Goal: Task Accomplishment & Management: Manage account settings

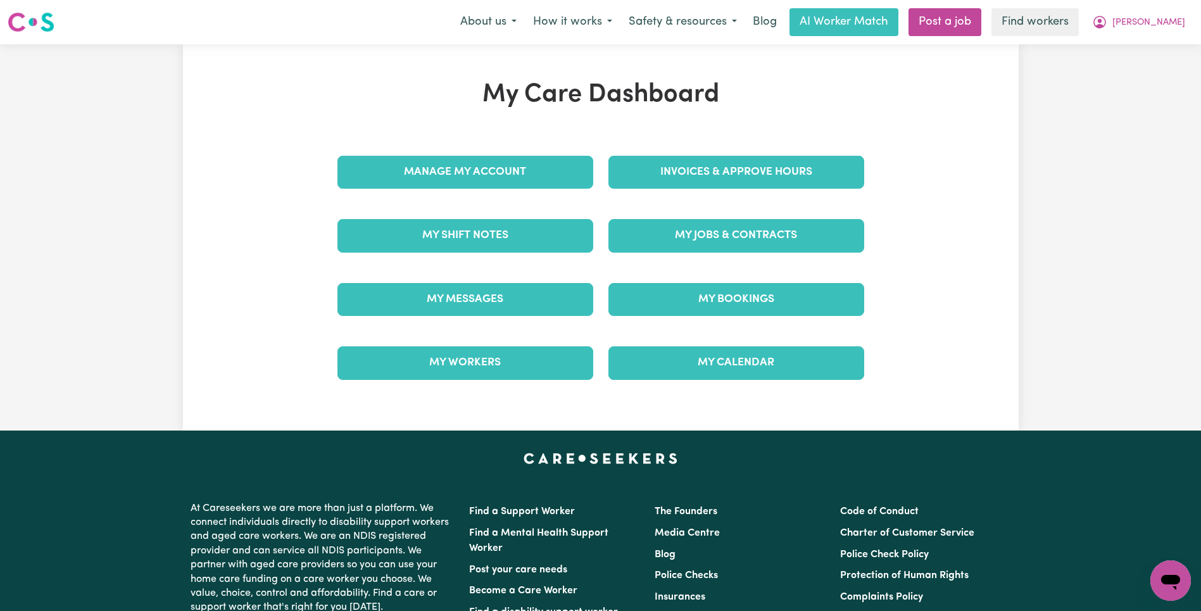
click at [779, 255] on div "My Jobs & Contracts" at bounding box center [736, 235] width 271 height 63
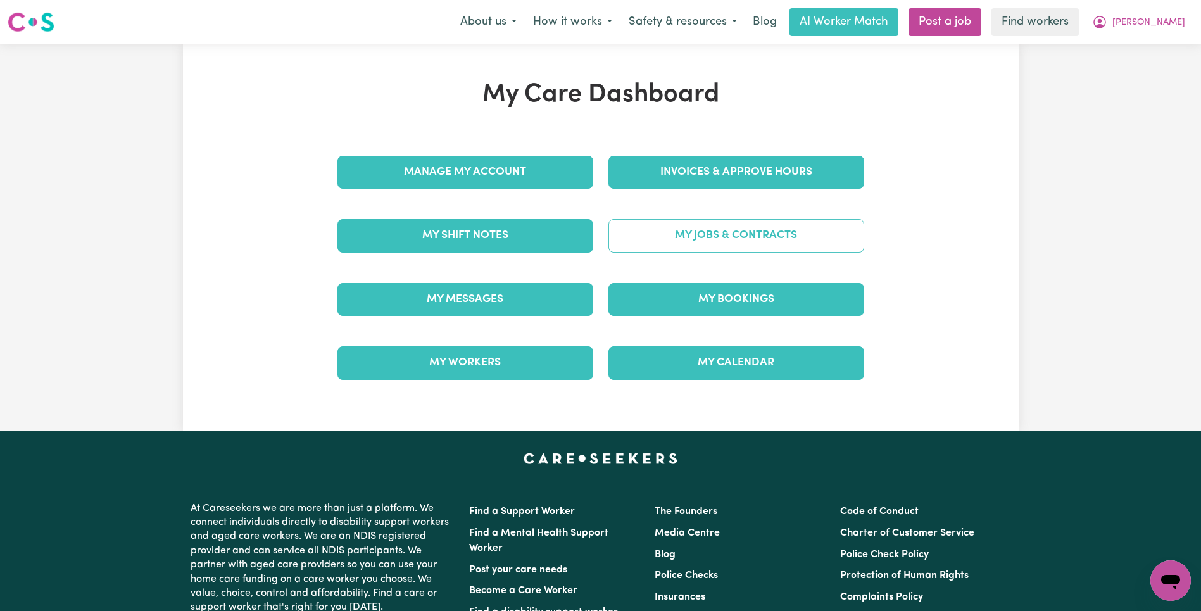
click at [783, 246] on link "My Jobs & Contracts" at bounding box center [736, 235] width 256 height 33
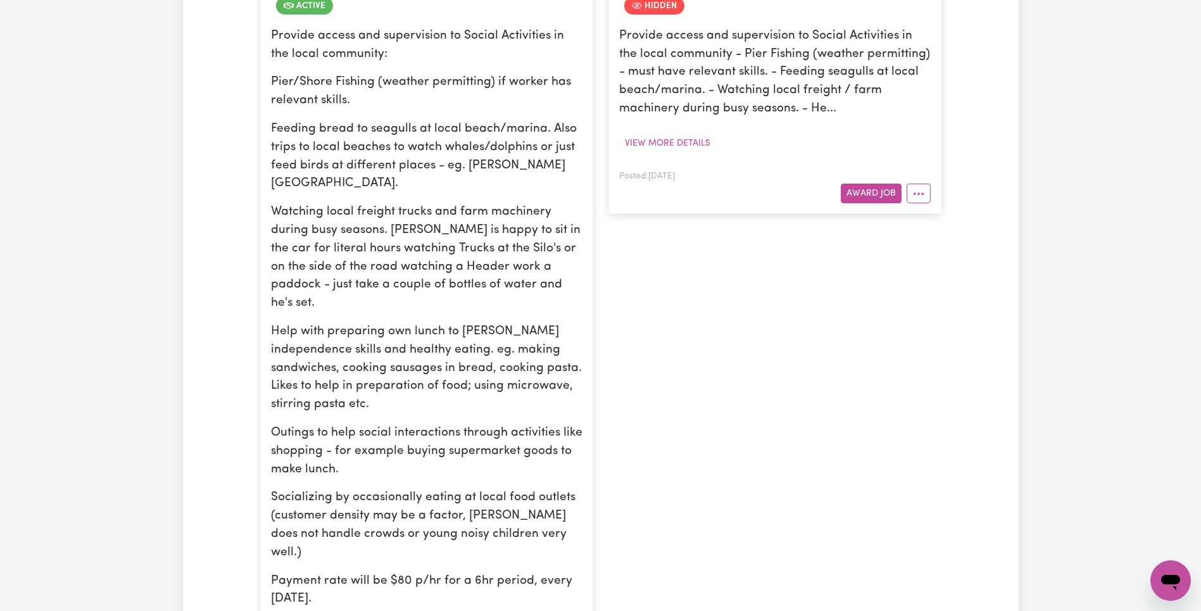
scroll to position [530, 0]
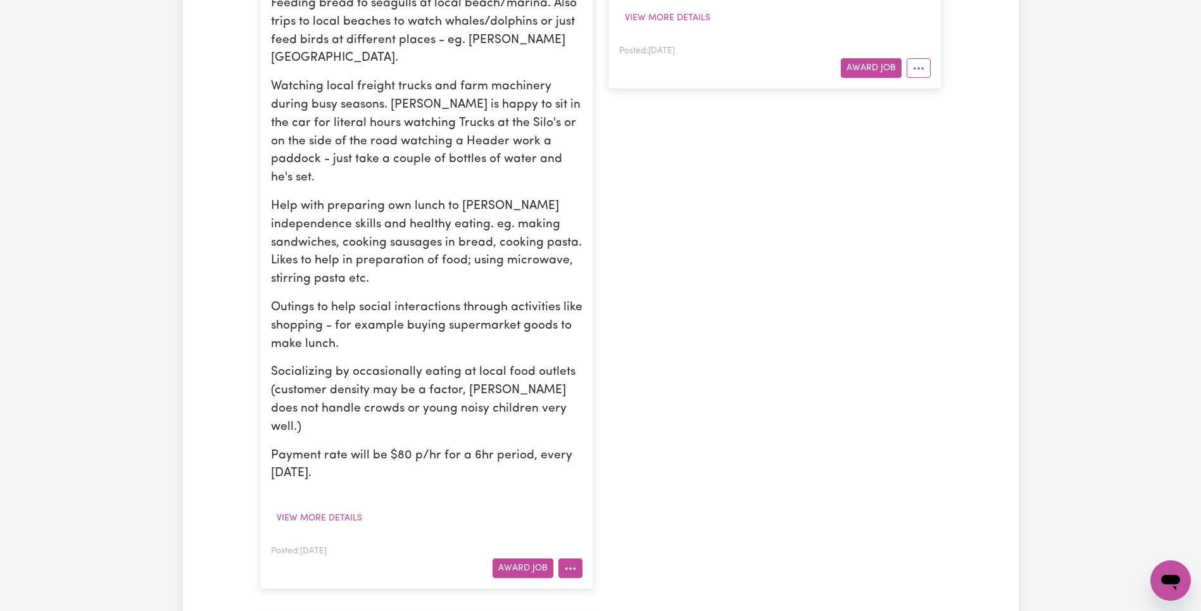
click at [573, 562] on icon "More options" at bounding box center [570, 568] width 13 height 13
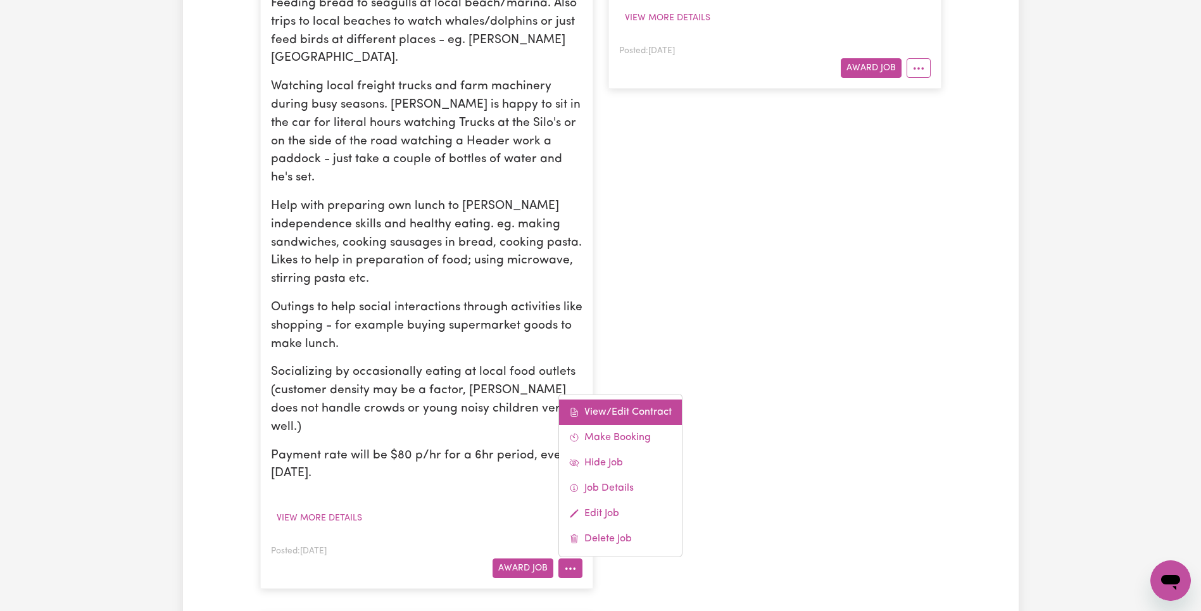
click at [638, 400] on link "View/Edit Contract" at bounding box center [620, 412] width 123 height 25
select select "WEEKDAY_DAYTIME"
select select "ASSISTANCE_SELF_CARE"
select select "ONE"
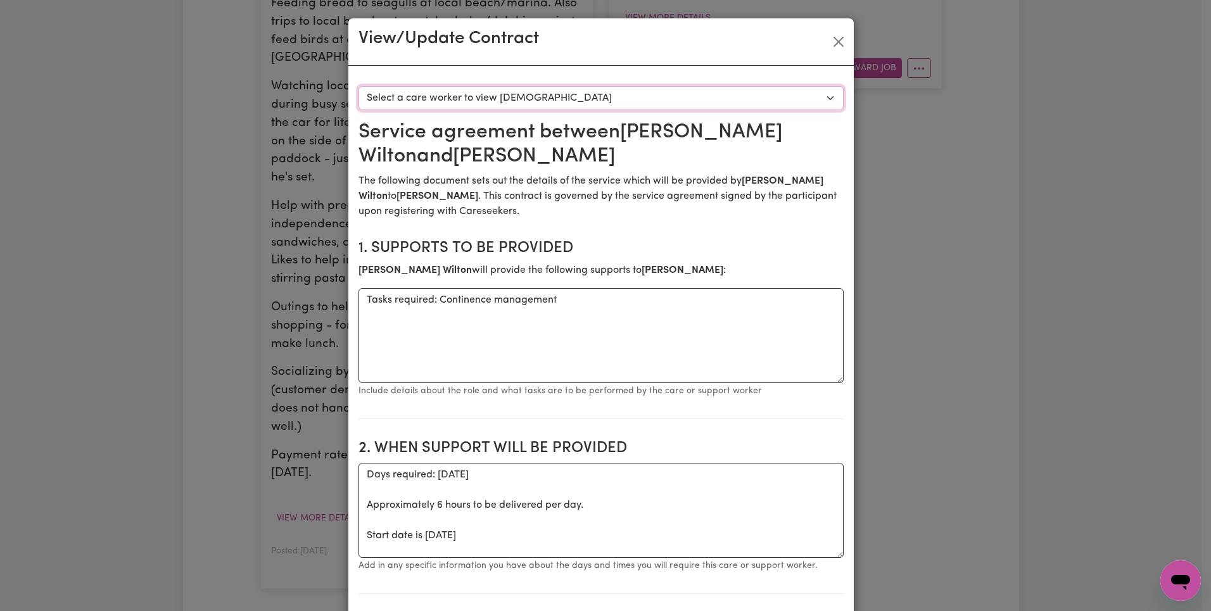
click at [593, 97] on select "Select a care worker to view [DEMOGRAPHIC_DATA] #7801 - [PERSON_NAME] (contract…" at bounding box center [600, 98] width 485 height 24
click at [591, 108] on select "Select a care worker to view [DEMOGRAPHIC_DATA] #7801 - [PERSON_NAME] (contract…" at bounding box center [600, 98] width 485 height 24
select select "7413"
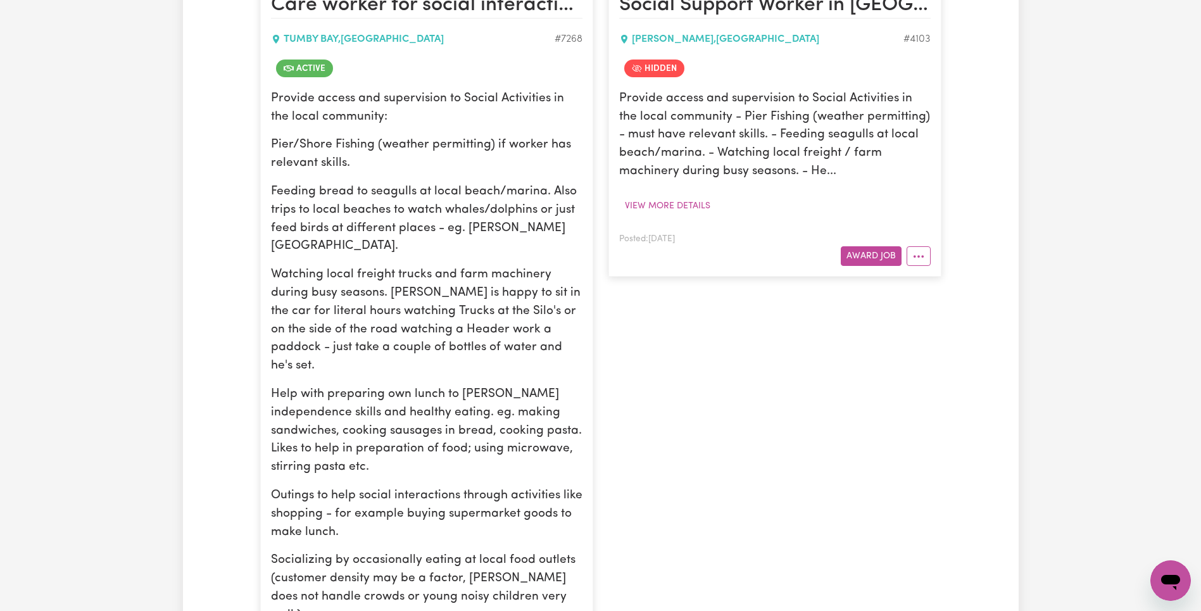
scroll to position [741, 0]
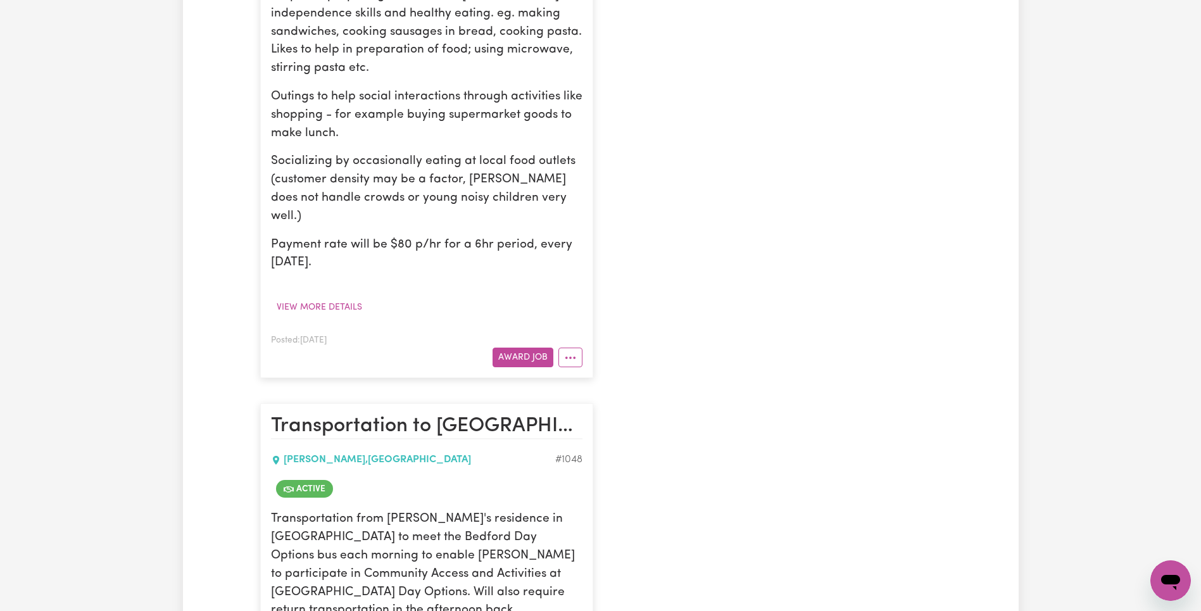
drag, startPoint x: 569, startPoint y: 306, endPoint x: 572, endPoint y: 316, distance: 10.2
click at [569, 351] on icon "More options" at bounding box center [570, 357] width 13 height 13
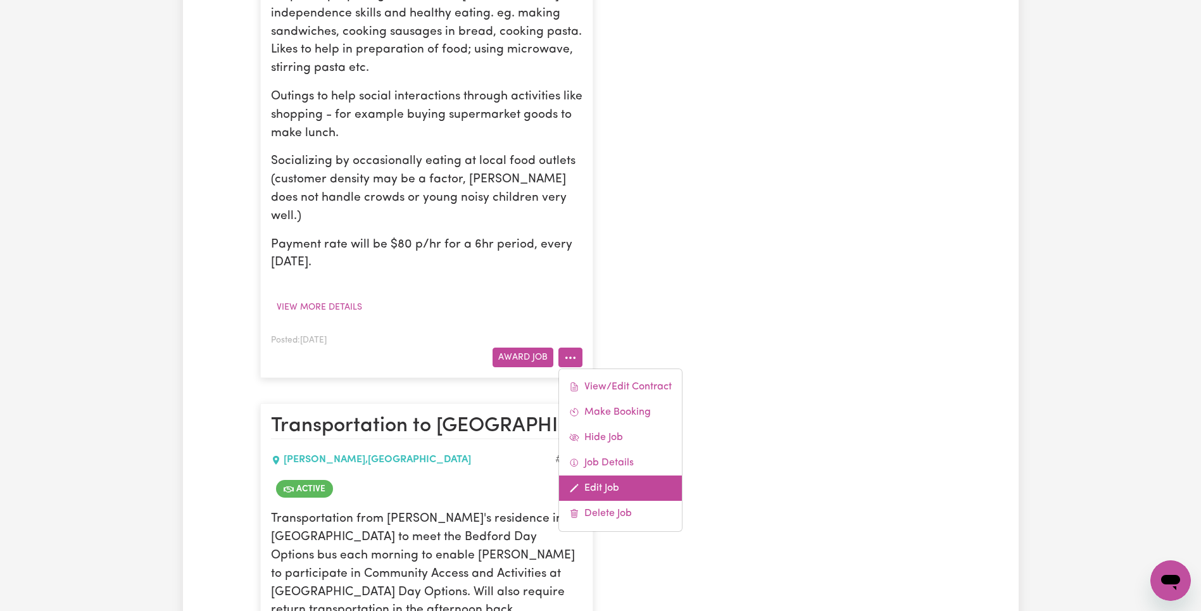
click at [628, 476] on link "Edit Job" at bounding box center [620, 488] width 123 height 25
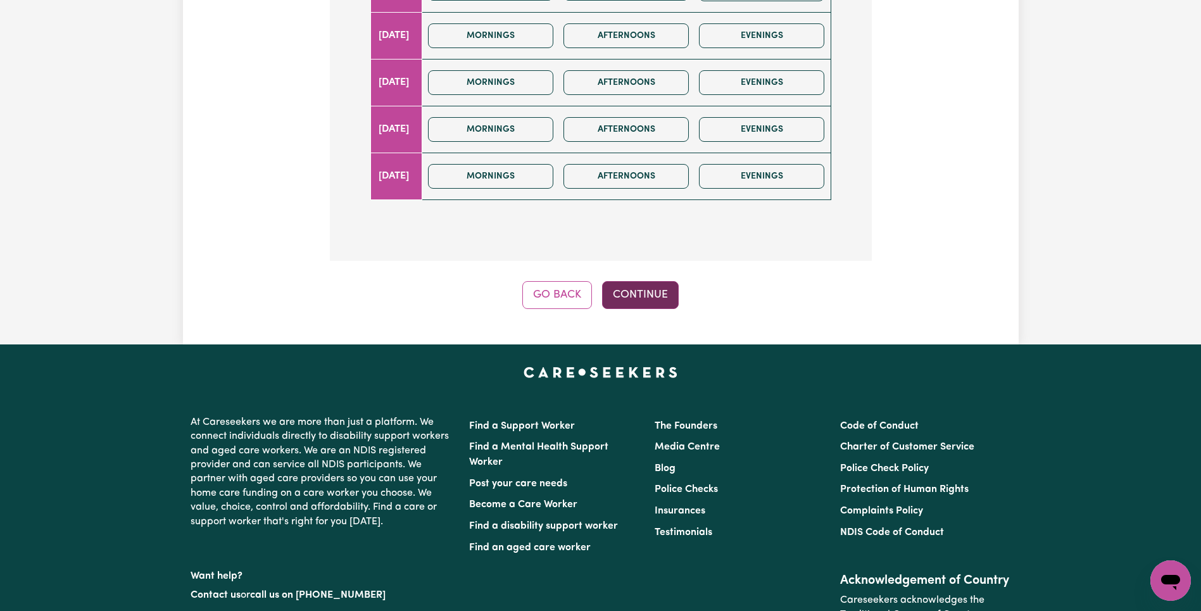
click at [646, 291] on button "Continue" at bounding box center [640, 295] width 77 height 28
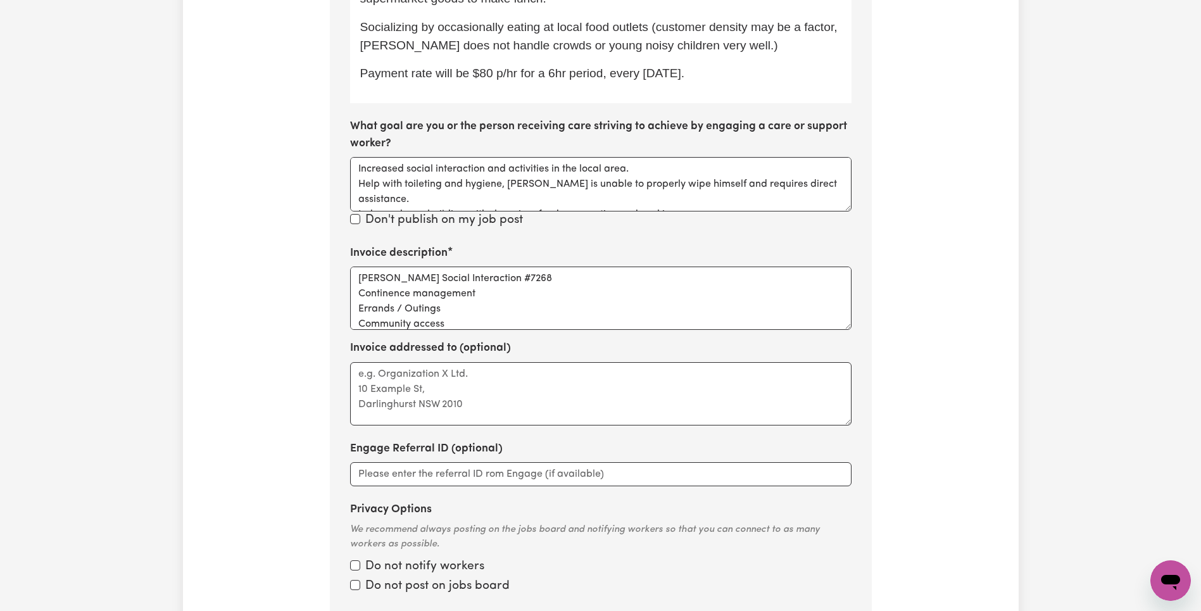
scroll to position [818, 0]
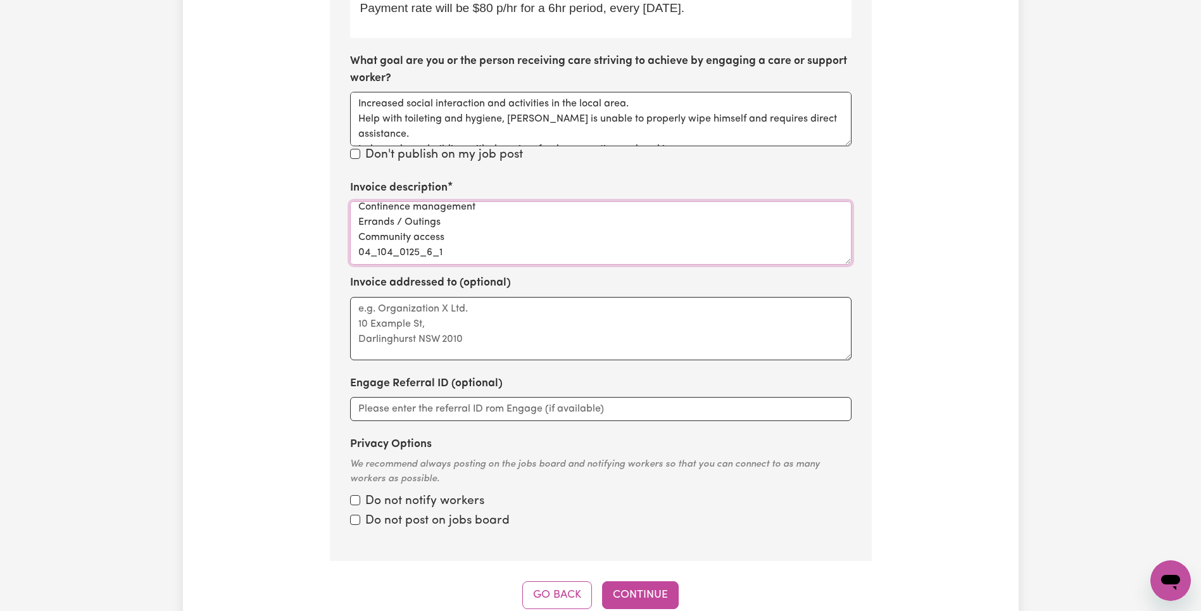
click at [415, 214] on textarea "[PERSON_NAME] Social Interaction #7268 Continence management Errands / Outings …" at bounding box center [600, 232] width 501 height 63
type textarea "[PERSON_NAME] Social Interaction #7268 Continence management Errands / Outings …"
click at [641, 581] on button "Continue" at bounding box center [640, 595] width 77 height 28
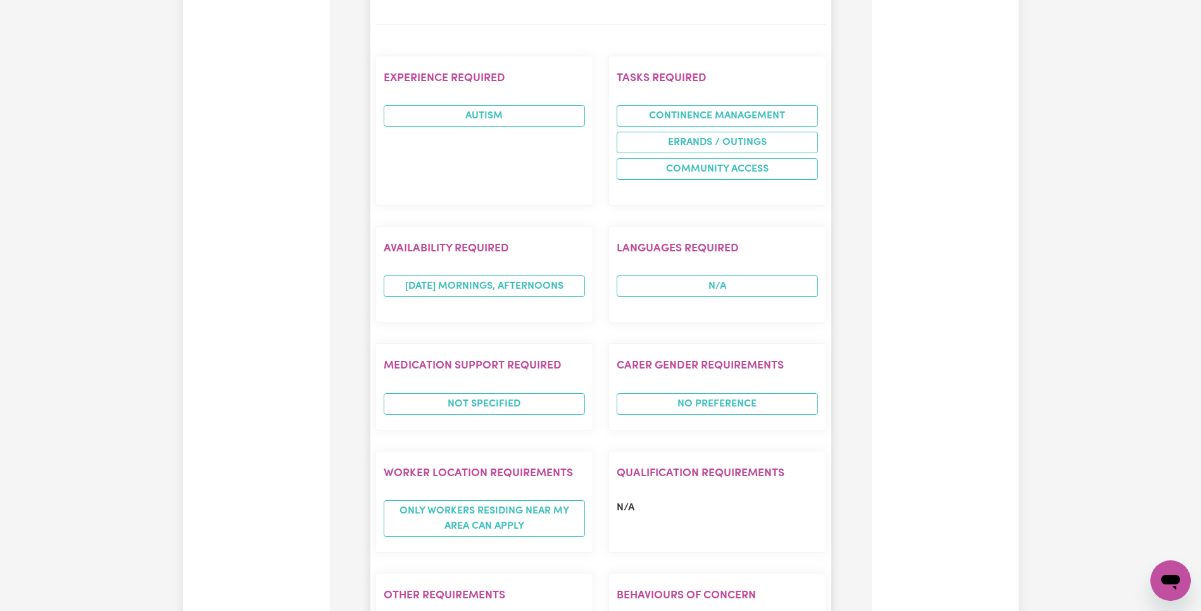
scroll to position [1758, 0]
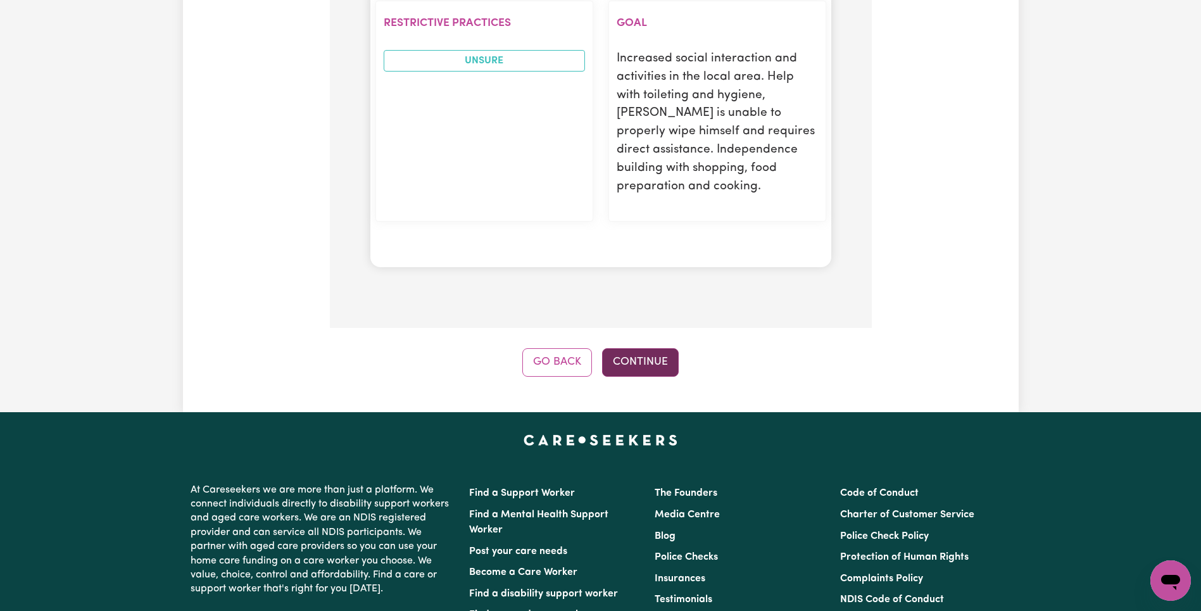
click at [646, 348] on button "Continue" at bounding box center [640, 362] width 77 height 28
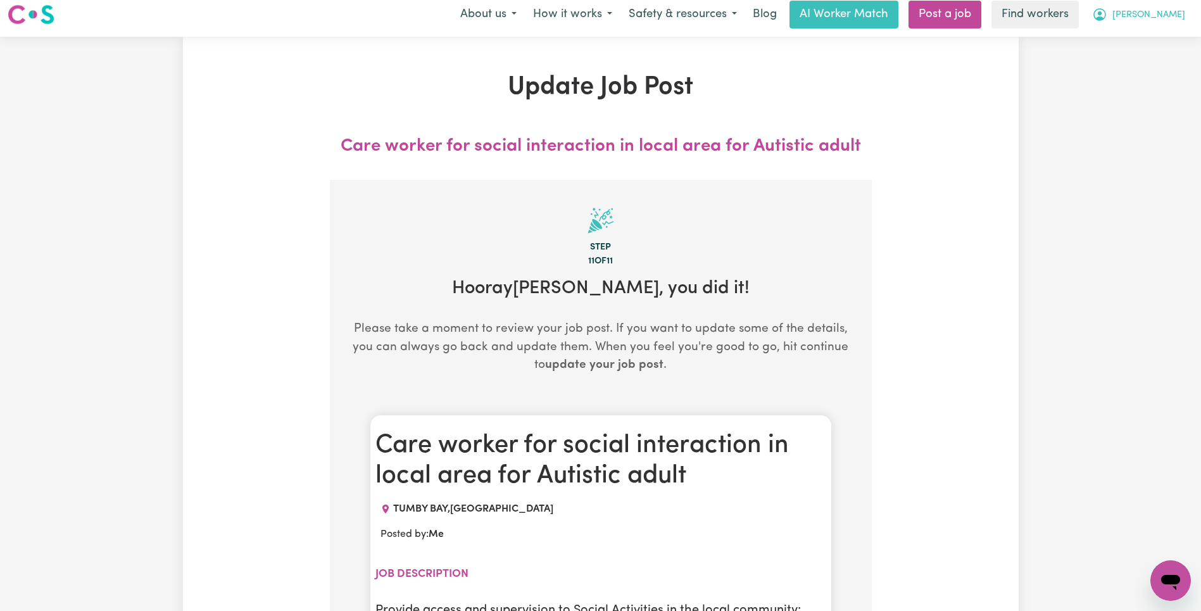
scroll to position [0, 0]
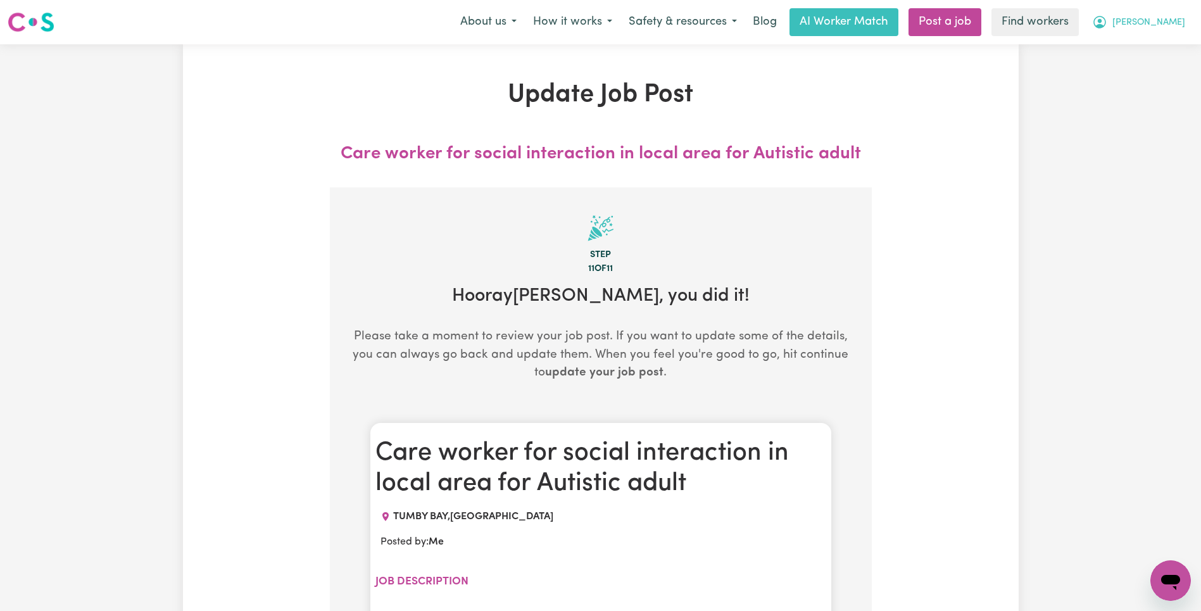
click at [1166, 26] on span "[PERSON_NAME]" at bounding box center [1148, 23] width 73 height 14
click at [1164, 46] on link "My Dashboard" at bounding box center [1143, 49] width 100 height 24
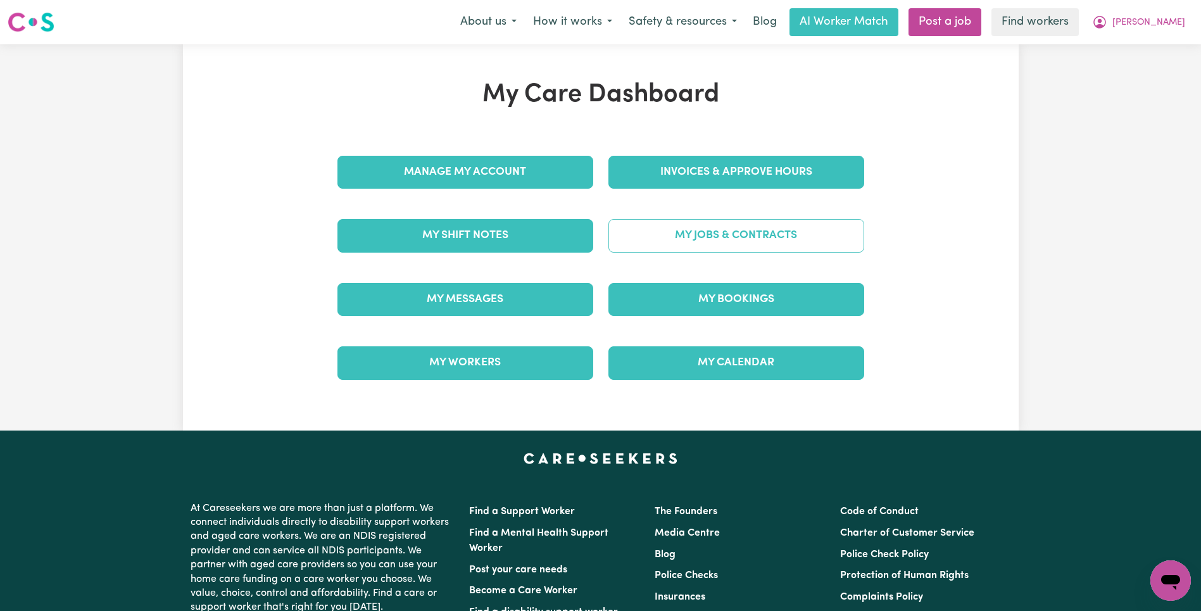
click at [795, 221] on link "My Jobs & Contracts" at bounding box center [736, 235] width 256 height 33
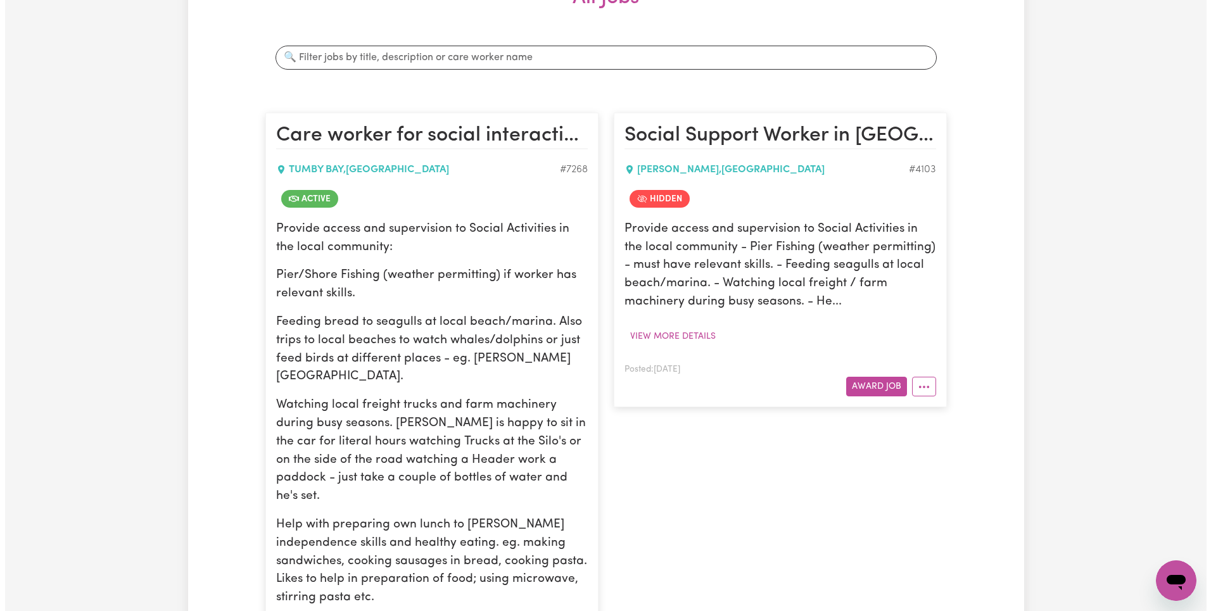
scroll to position [563, 0]
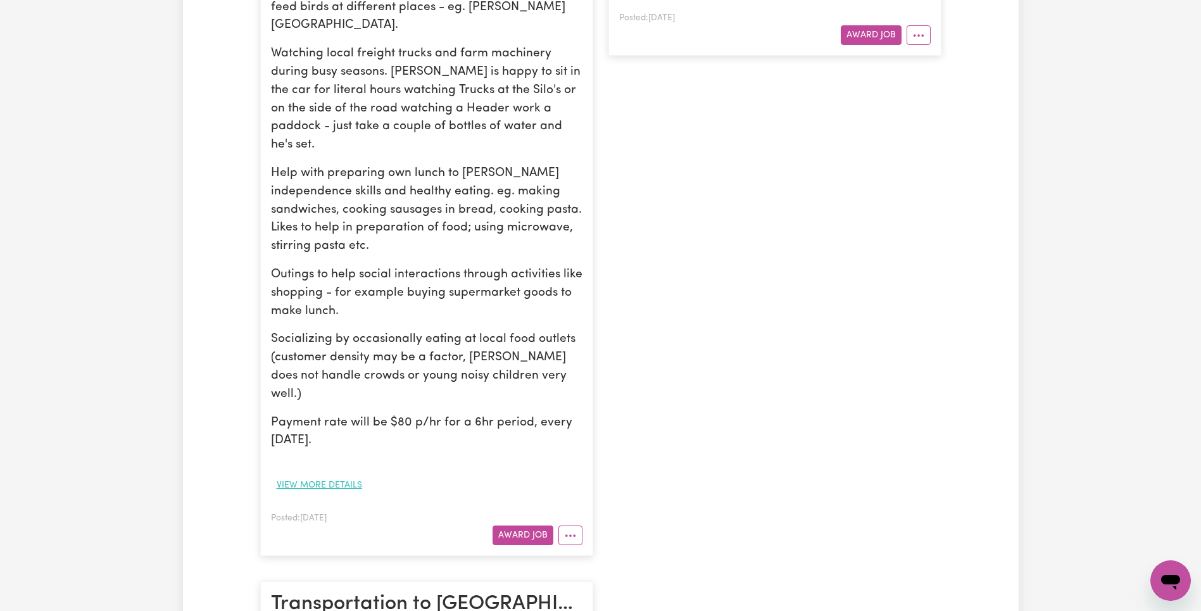
click at [325, 476] on button "View more details" at bounding box center [319, 486] width 97 height 20
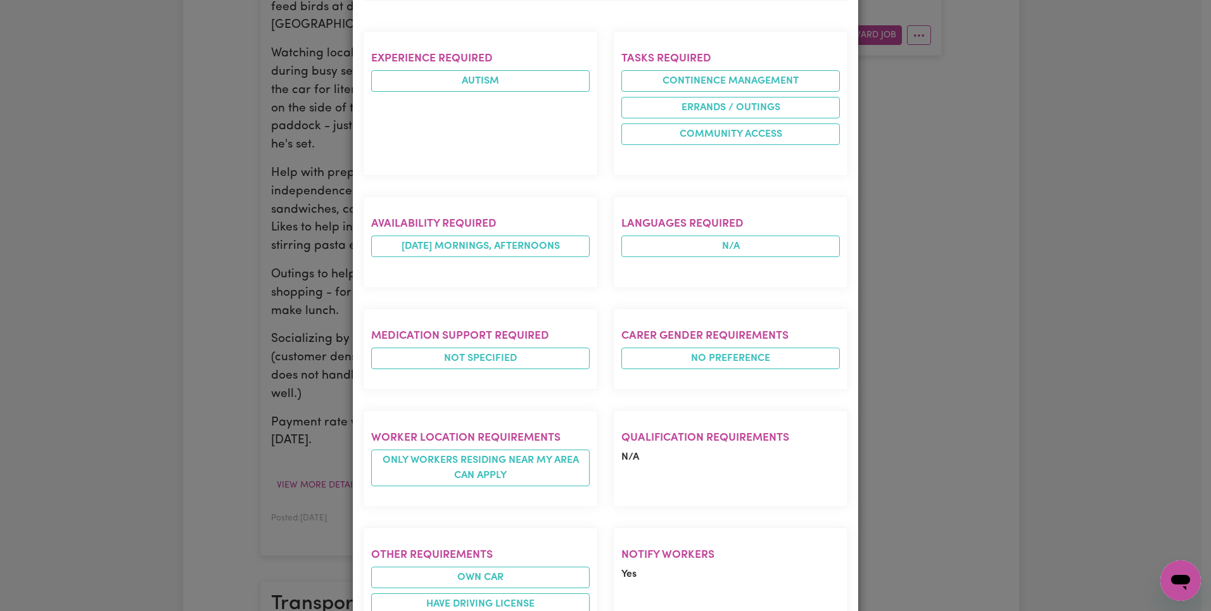
scroll to position [1052, 0]
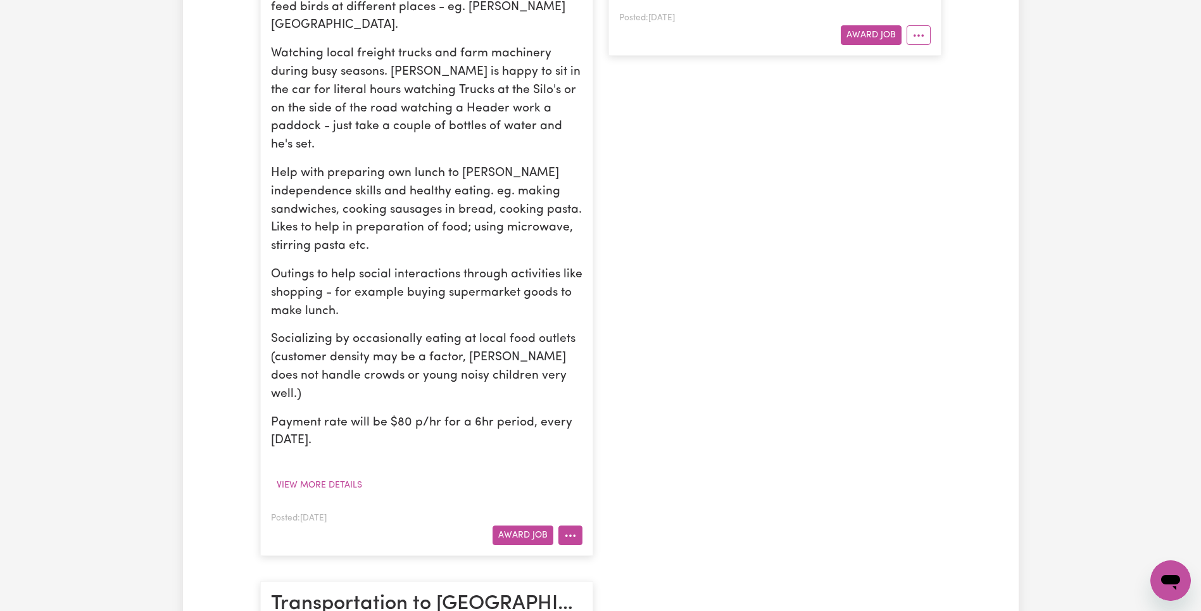
click at [567, 529] on icon "More options" at bounding box center [570, 535] width 13 height 13
click at [639, 367] on link "View/Edit Contract" at bounding box center [620, 379] width 123 height 25
select select "WEEKDAY_DAYTIME"
select select "ASSISTANCE_SELF_CARE"
select select "ONE"
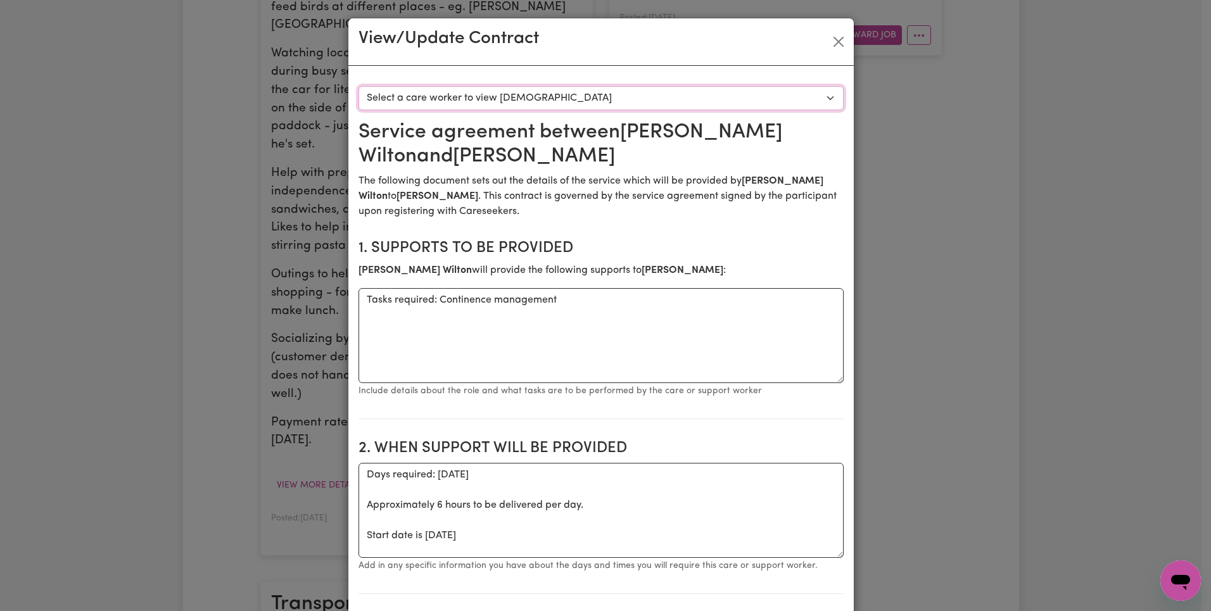
click at [642, 96] on select "Select a care worker to view [DEMOGRAPHIC_DATA] #7801 - [PERSON_NAME] (contract…" at bounding box center [600, 98] width 485 height 24
select select "7413"
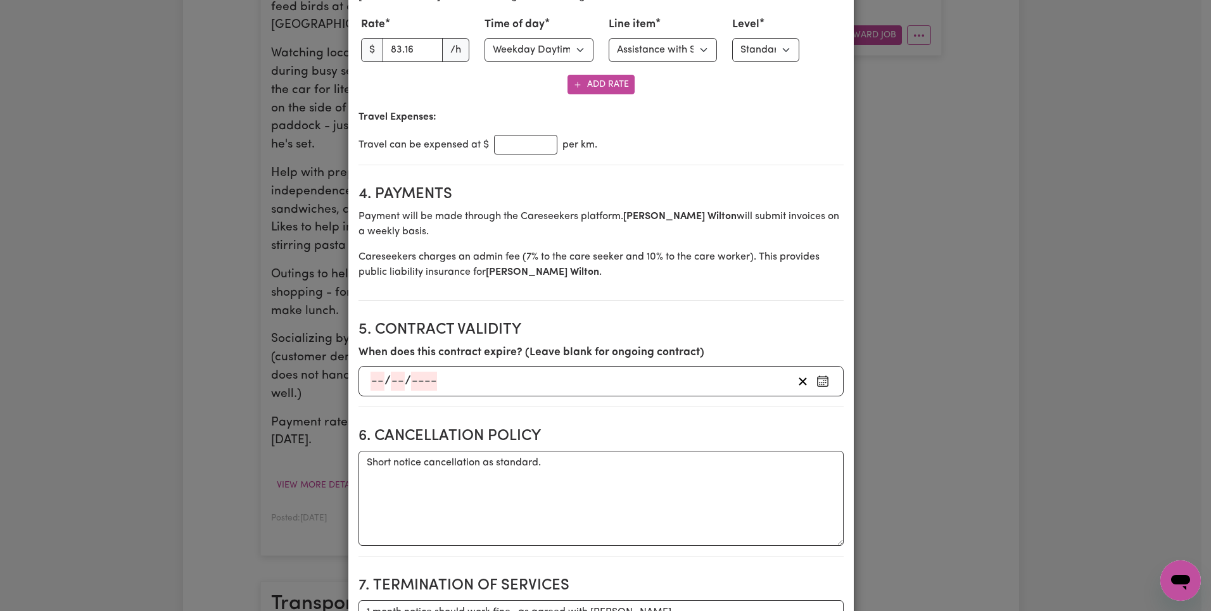
scroll to position [600, 0]
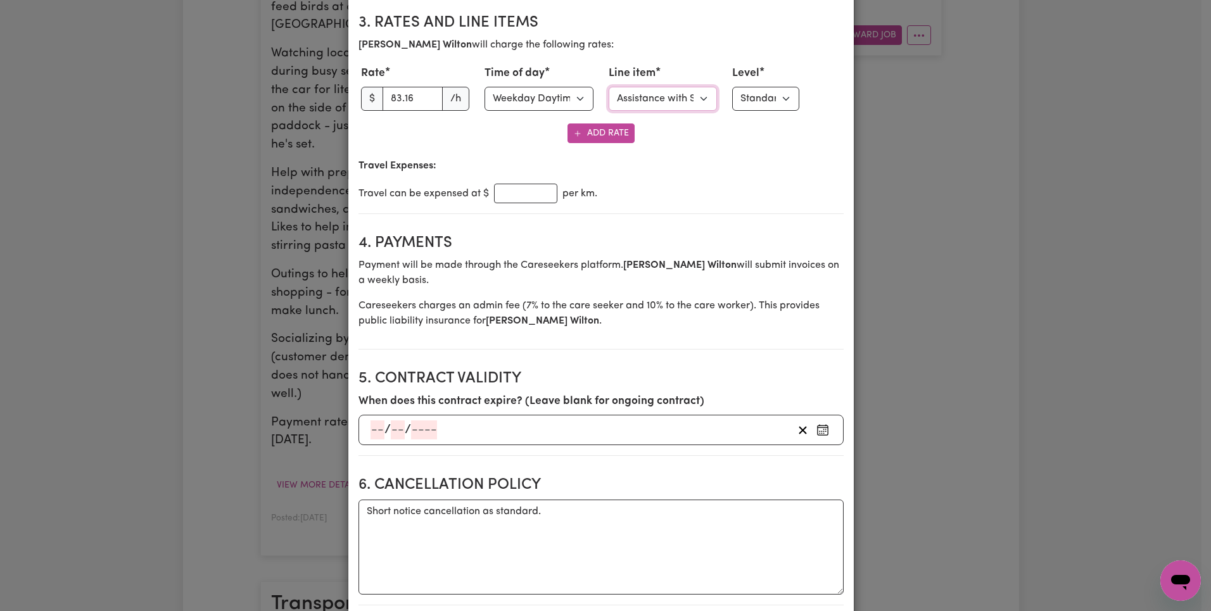
click at [666, 96] on select "Select line item Assistance with Self Care Activities Assistance with personal …" at bounding box center [662, 99] width 109 height 24
select select "COMMUNITY_ACCESS"
click at [401, 101] on input "83.16" at bounding box center [412, 99] width 61 height 24
type input "83.15"
click at [672, 96] on select "Select line item Assistance with Self Care Activities Assistance with personal …" at bounding box center [662, 99] width 109 height 24
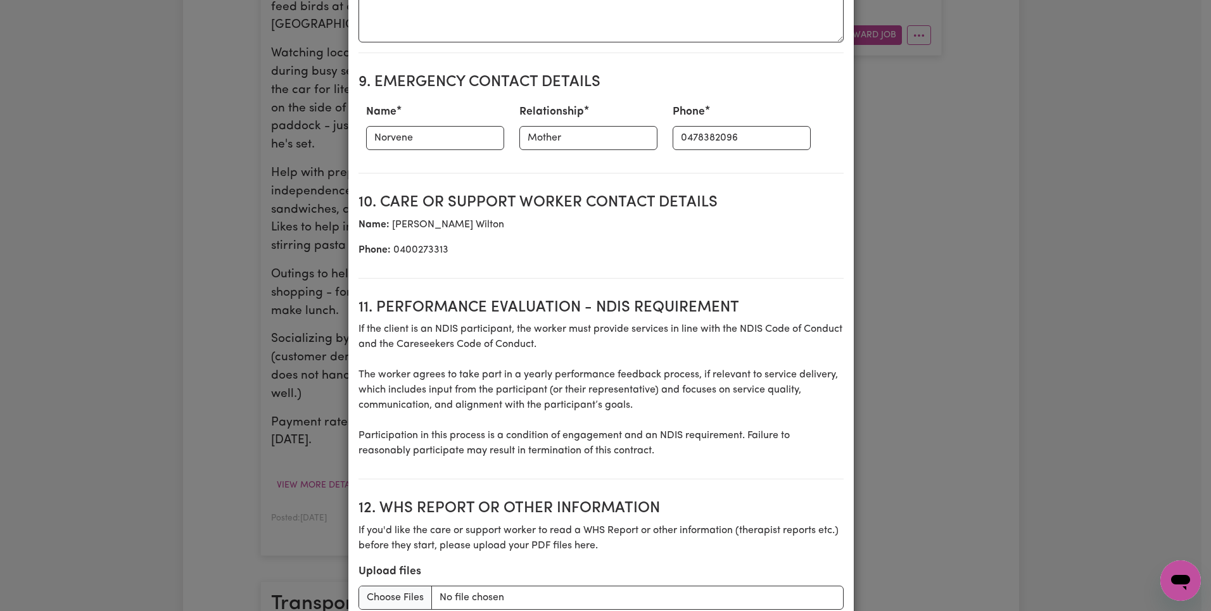
scroll to position [1632, 0]
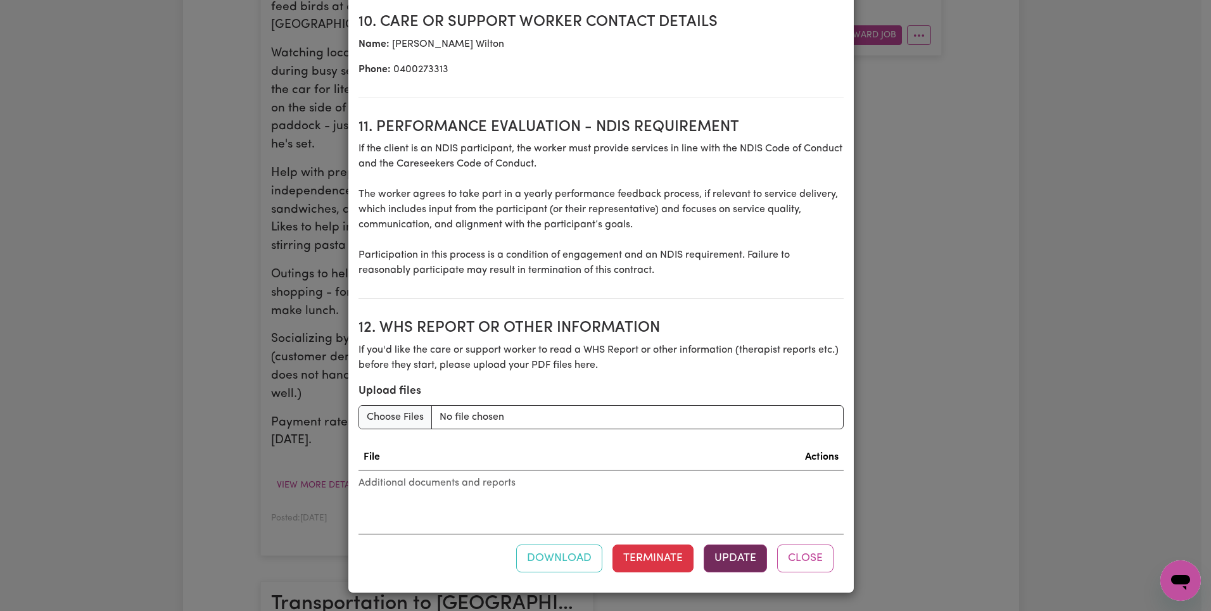
click at [729, 561] on button "Update" at bounding box center [734, 559] width 63 height 28
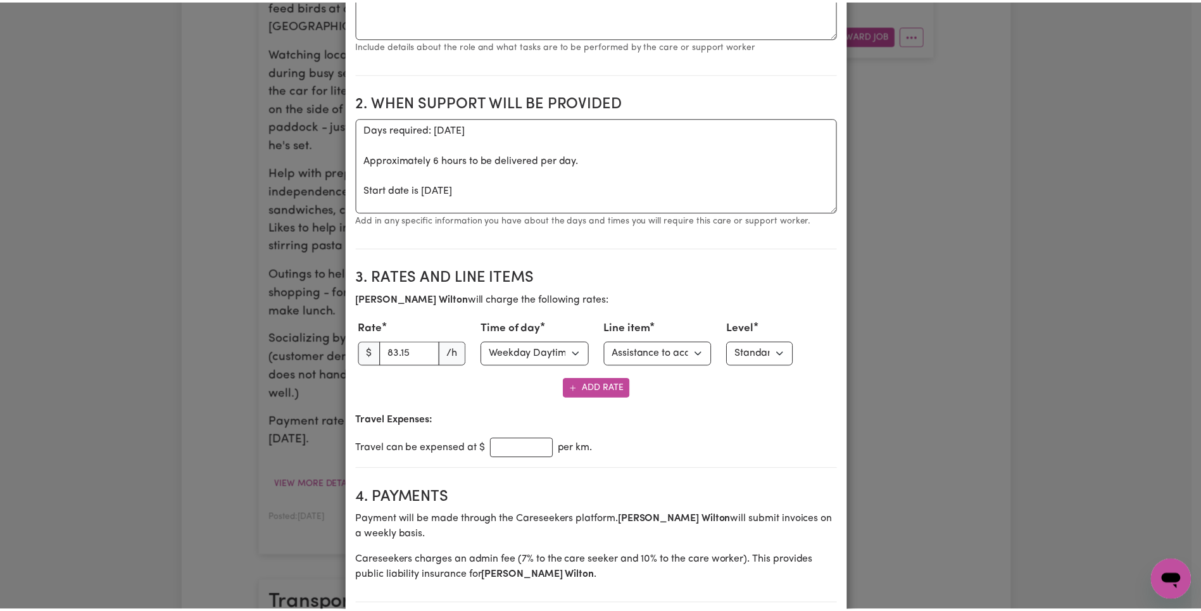
scroll to position [0, 0]
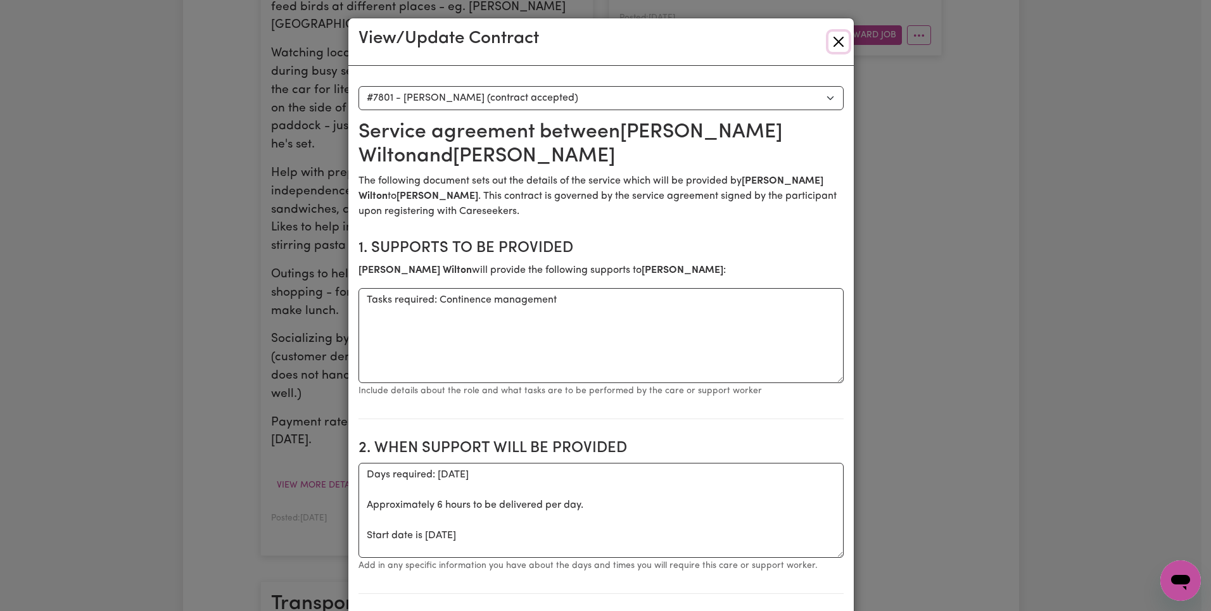
click at [828, 34] on button "Close" at bounding box center [838, 42] width 20 height 20
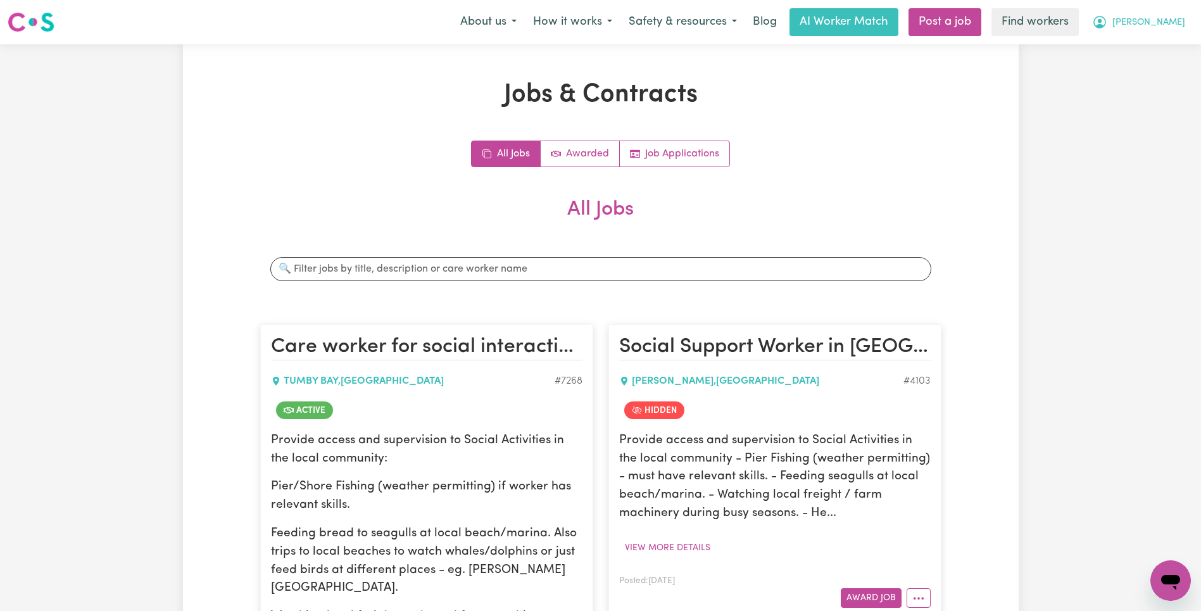
click at [1153, 18] on button "[PERSON_NAME]" at bounding box center [1139, 22] width 110 height 27
click at [1164, 70] on link "Logout" at bounding box center [1143, 73] width 100 height 24
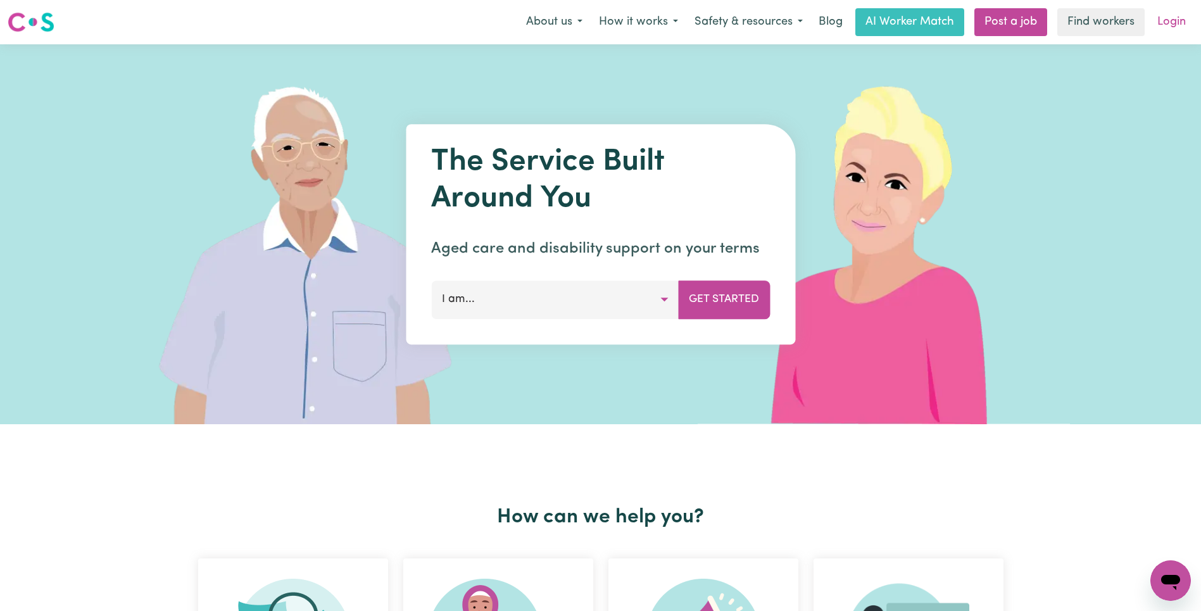
click at [1180, 22] on link "Login" at bounding box center [1172, 22] width 44 height 28
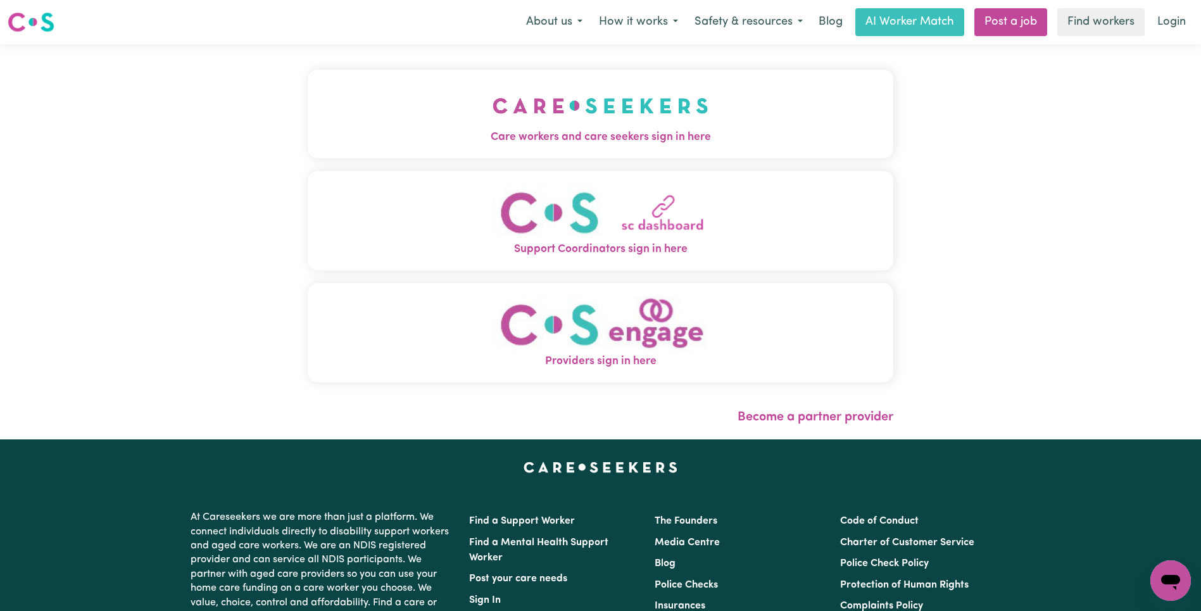
click at [493, 107] on img "Care workers and care seekers sign in here" at bounding box center [601, 105] width 216 height 47
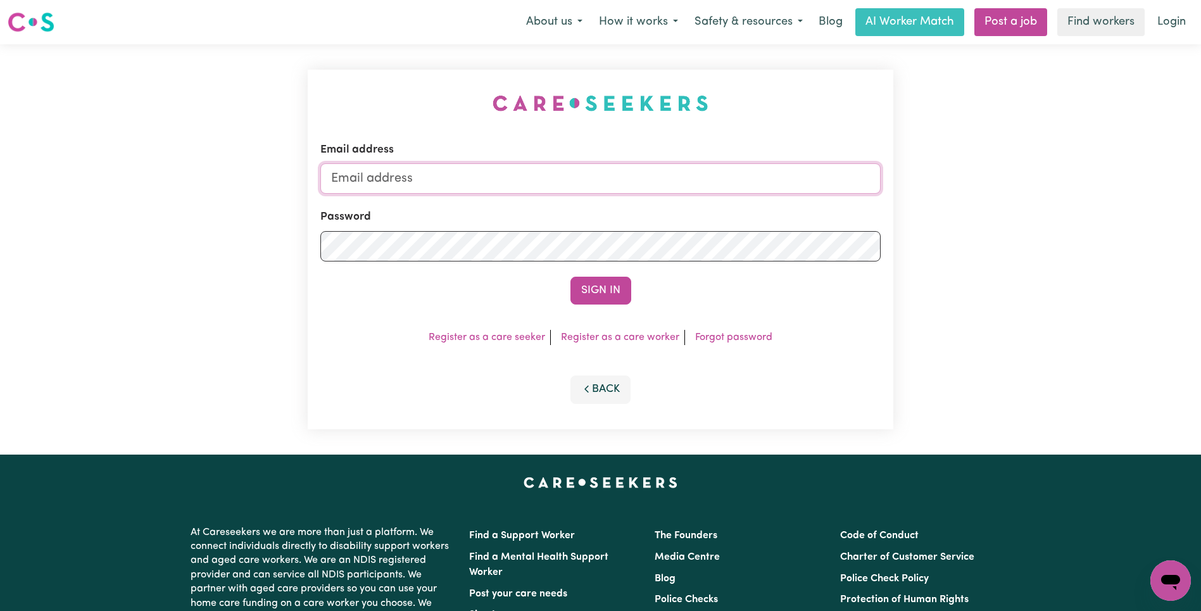
click at [584, 180] on input "Email address" at bounding box center [600, 178] width 560 height 30
type input "[EMAIL_ADDRESS][DOMAIN_NAME]"
click at [602, 293] on button "Sign In" at bounding box center [600, 291] width 61 height 28
